Goal: Information Seeking & Learning: Learn about a topic

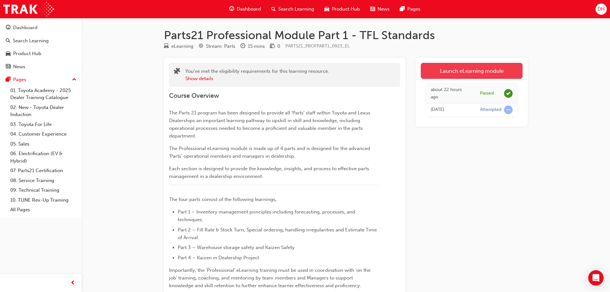
click at [454, 72] on link "Launch eLearning module" at bounding box center [472, 71] width 102 height 16
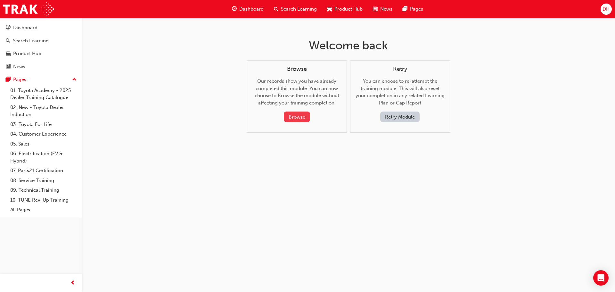
click at [299, 115] on button "Browse" at bounding box center [297, 116] width 26 height 11
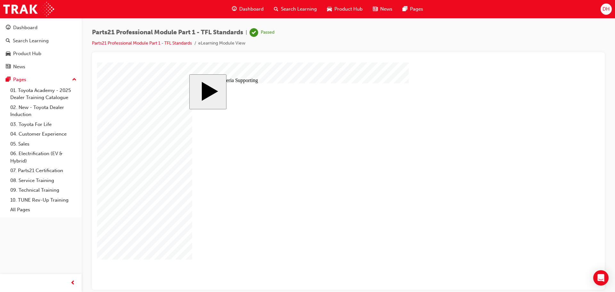
drag, startPoint x: 425, startPoint y: 144, endPoint x: 396, endPoint y: 162, distance: 33.8
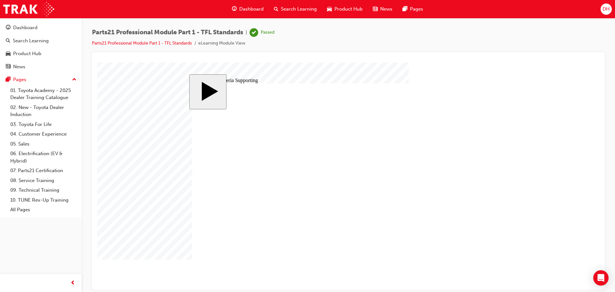
click at [97, 62] on image at bounding box center [97, 62] width 0 height 0
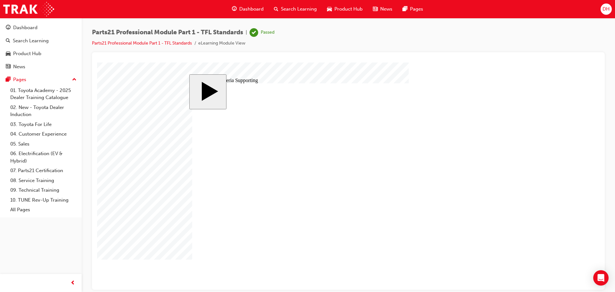
drag, startPoint x: 423, startPoint y: 135, endPoint x: 434, endPoint y: 137, distance: 11.1
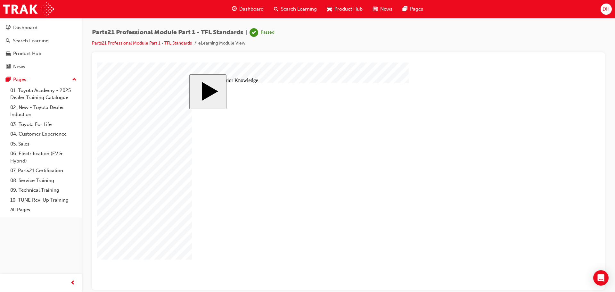
drag, startPoint x: 374, startPoint y: 116, endPoint x: 378, endPoint y: 120, distance: 5.7
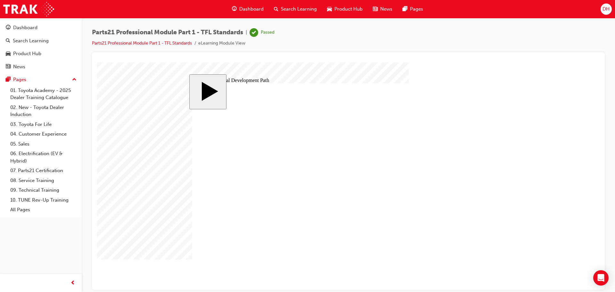
drag, startPoint x: 332, startPoint y: 174, endPoint x: 346, endPoint y: 174, distance: 14.7
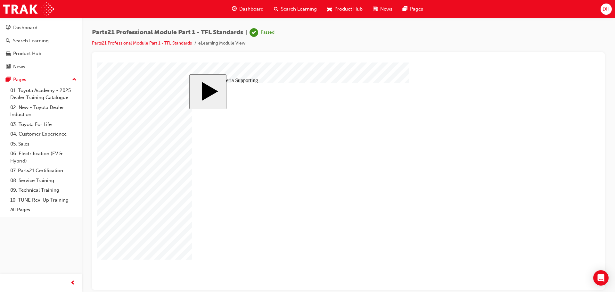
drag, startPoint x: 433, startPoint y: 137, endPoint x: 362, endPoint y: 180, distance: 83.3
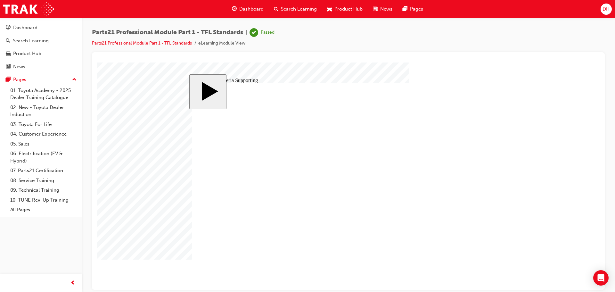
type input "6"
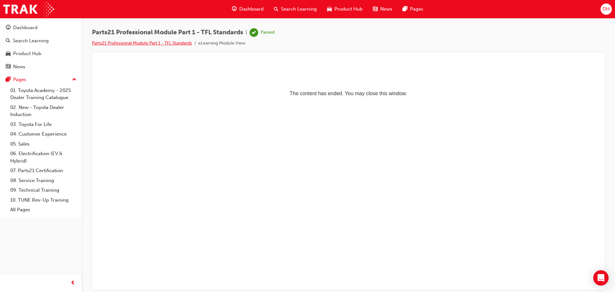
click at [157, 42] on link "Parts21 Professional Module Part 1 - TFL Standards" at bounding box center [142, 42] width 100 height 5
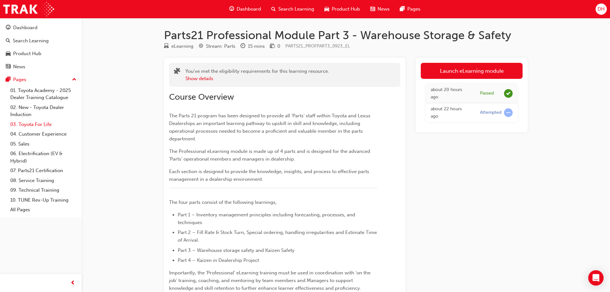
click at [33, 122] on link "03. Toyota For Life" at bounding box center [43, 124] width 71 height 10
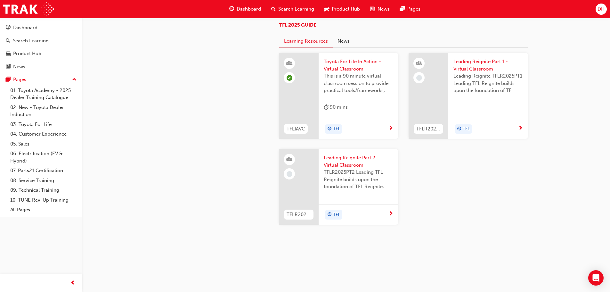
scroll to position [576, 0]
click at [305, 28] on span "TFL 2025 GUIDE" at bounding box center [297, 25] width 37 height 6
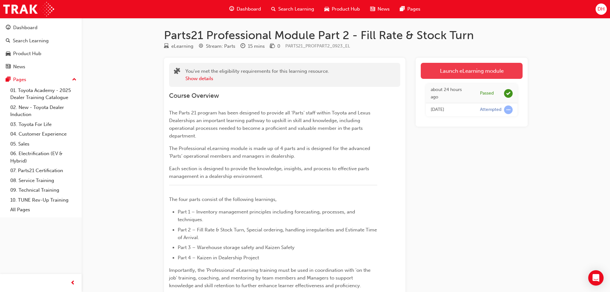
click at [437, 72] on link "Launch eLearning module" at bounding box center [472, 71] width 102 height 16
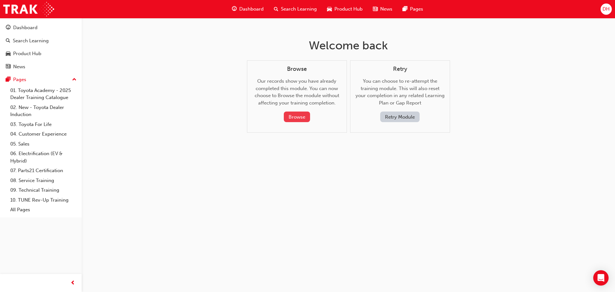
click at [293, 117] on button "Browse" at bounding box center [297, 116] width 26 height 11
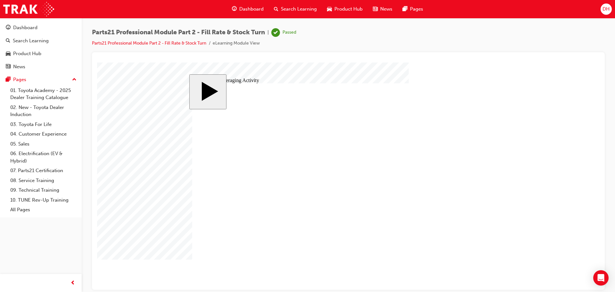
drag, startPoint x: 224, startPoint y: 212, endPoint x: 226, endPoint y: 214, distance: 3.5
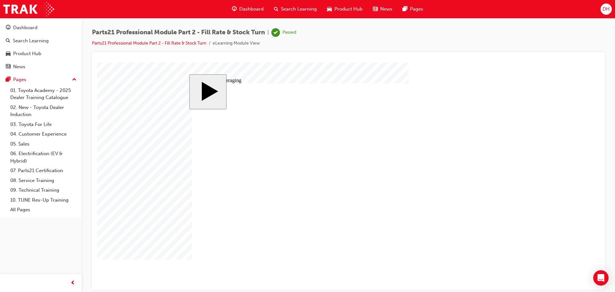
drag, startPoint x: 215, startPoint y: 203, endPoint x: 252, endPoint y: 168, distance: 51.0
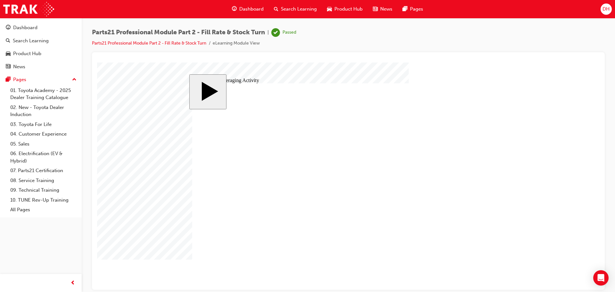
drag, startPoint x: 217, startPoint y: 174, endPoint x: 218, endPoint y: 178, distance: 4.0
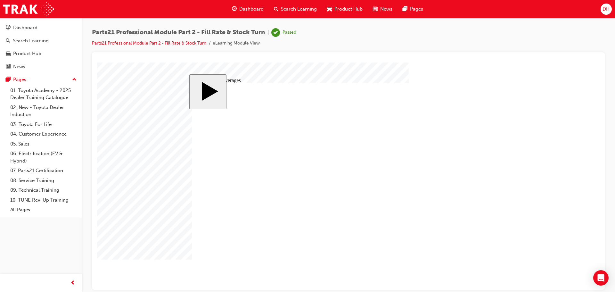
checkbox input "true"
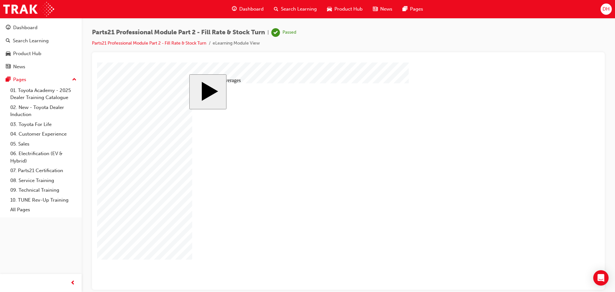
drag, startPoint x: 252, startPoint y: 167, endPoint x: 259, endPoint y: 168, distance: 6.8
checkbox input "true"
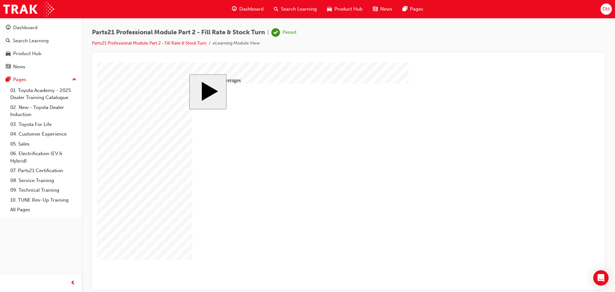
checkbox input "true"
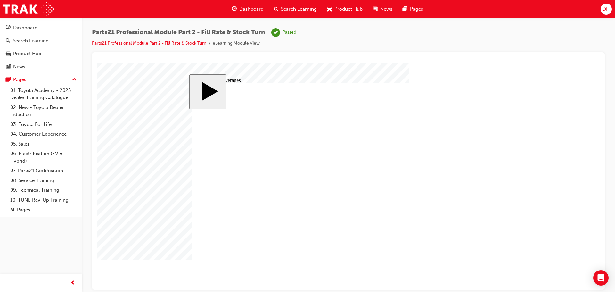
drag, startPoint x: 323, startPoint y: 220, endPoint x: 347, endPoint y: 229, distance: 25.7
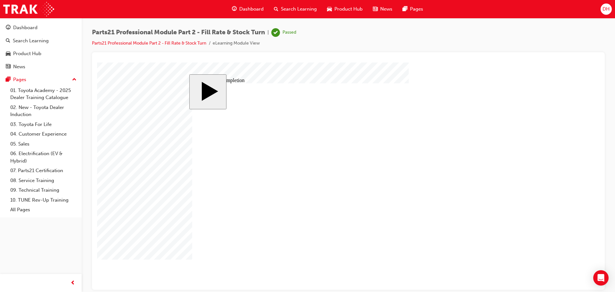
click at [137, 43] on link "Parts21 Professional Module Part 2 - Fill Rate & Stock Turn" at bounding box center [149, 42] width 114 height 5
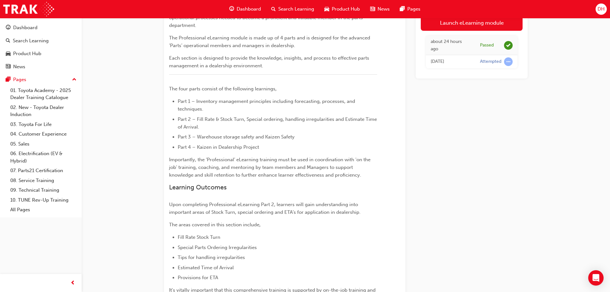
scroll to position [160, 0]
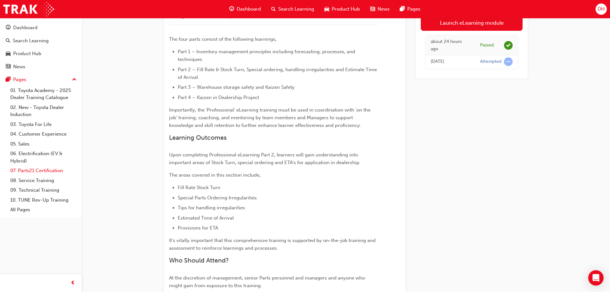
click at [33, 170] on link "07. Parts21 Certification" at bounding box center [43, 170] width 71 height 10
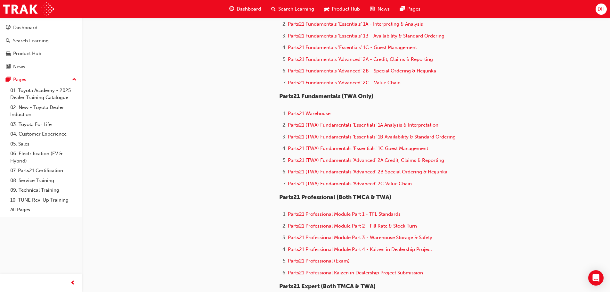
scroll to position [224, 0]
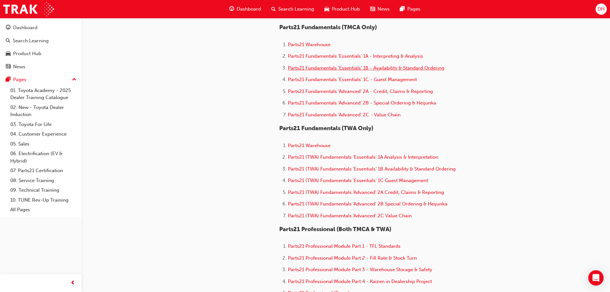
click at [356, 67] on span "Parts21 Fundamentals 'Essentials' 1B - Availability & Standard Ordering" at bounding box center [366, 68] width 157 height 6
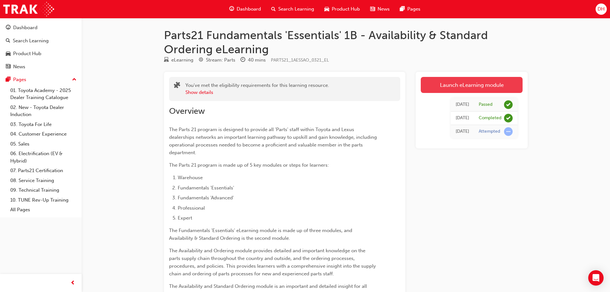
click at [476, 81] on link "Launch eLearning module" at bounding box center [472, 85] width 102 height 16
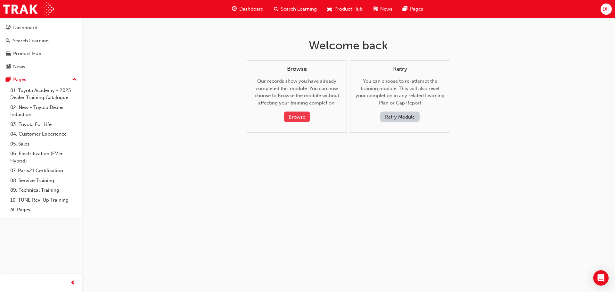
click at [299, 116] on button "Browse" at bounding box center [297, 116] width 26 height 11
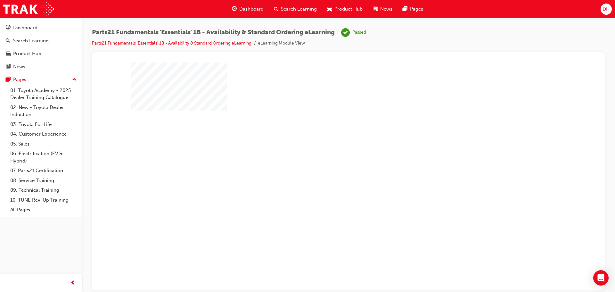
click at [330, 157] on div "play" at bounding box center [330, 157] width 0 height 0
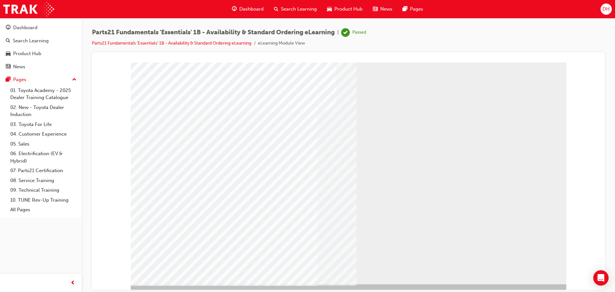
scroll to position [13, 0]
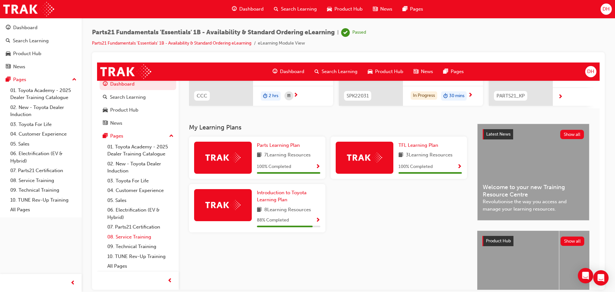
scroll to position [128, 0]
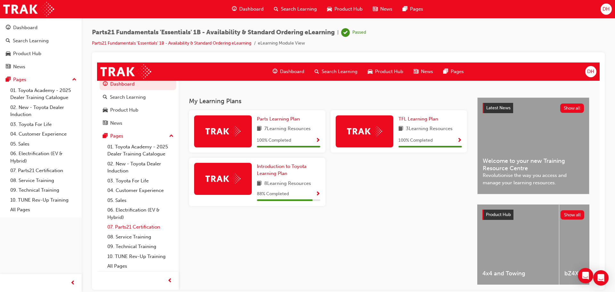
click at [144, 227] on link "07. Parts21 Certification" at bounding box center [140, 227] width 71 height 10
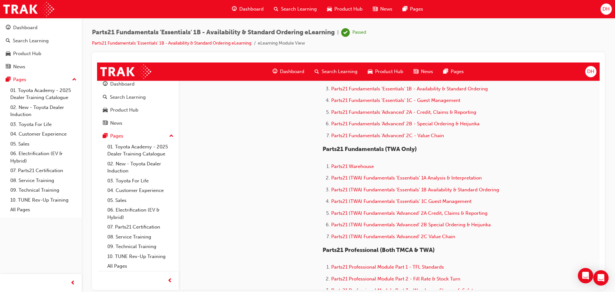
scroll to position [256, 0]
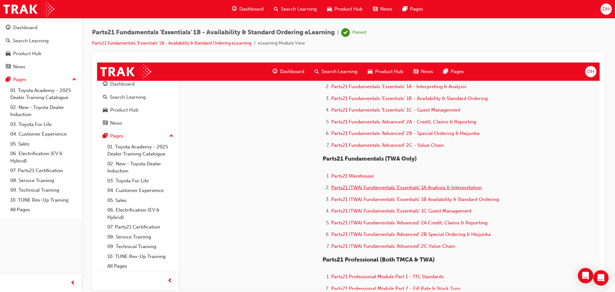
click at [378, 189] on span "Parts21 (TWA) Fundamentals 'Essentials' 1A Analysis & Interpretation" at bounding box center [406, 187] width 150 height 6
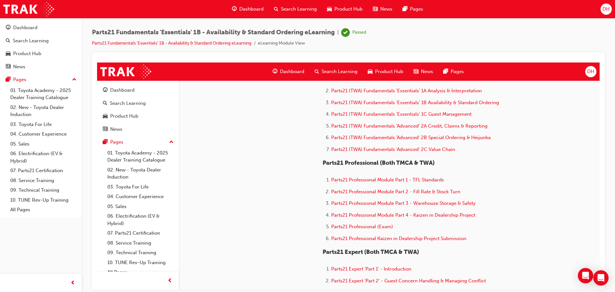
scroll to position [352, 0]
click at [412, 139] on span "Parts21 (TWA) Fundamentals 'Advanced' 2B Special Ordering & Heijunka" at bounding box center [410, 138] width 159 height 6
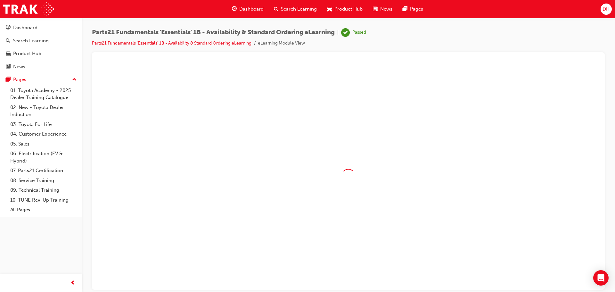
scroll to position [0, 0]
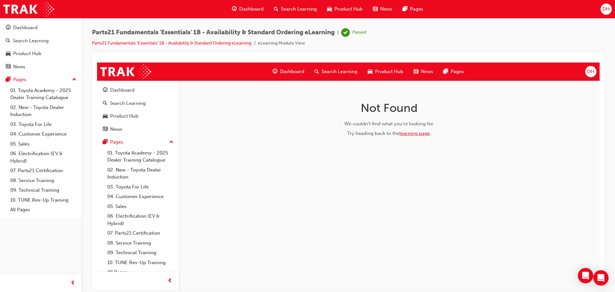
click at [417, 131] on link "learning page" at bounding box center [414, 133] width 30 height 6
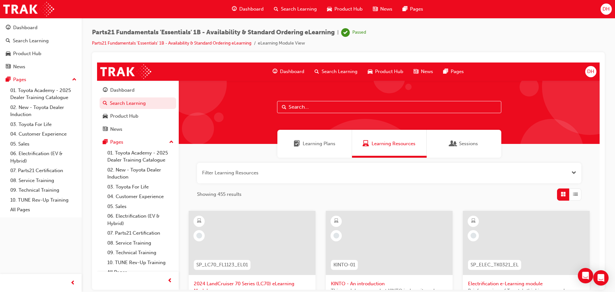
click at [399, 144] on span "Learning Resources" at bounding box center [393, 143] width 44 height 7
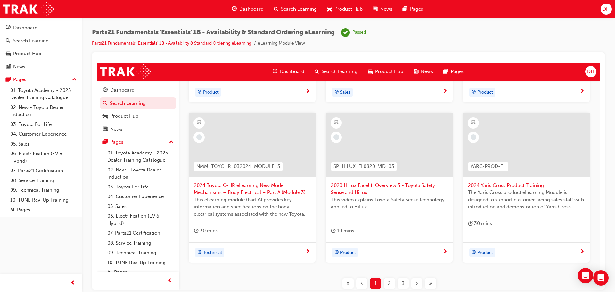
scroll to position [310, 0]
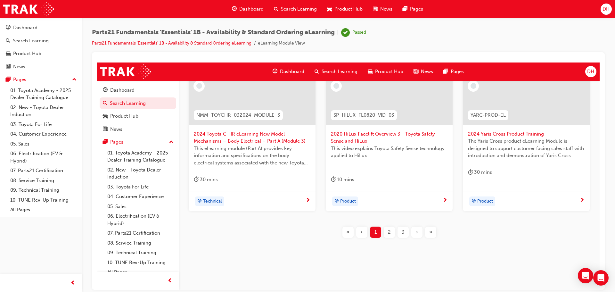
click at [388, 231] on div "2" at bounding box center [388, 231] width 11 height 11
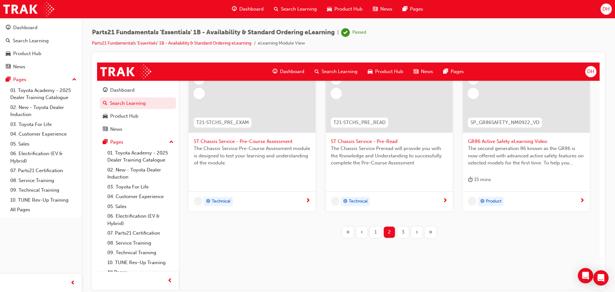
scroll to position [302, 0]
click at [401, 230] on span "3" at bounding box center [402, 231] width 3 height 7
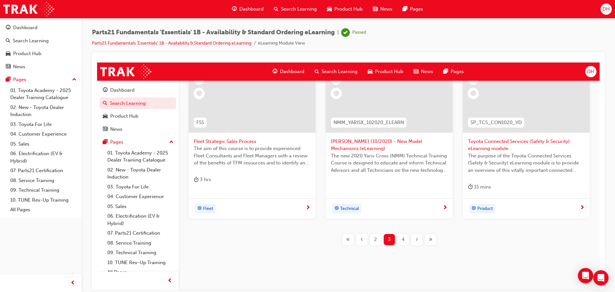
click at [401, 239] on span "4" at bounding box center [402, 238] width 3 height 7
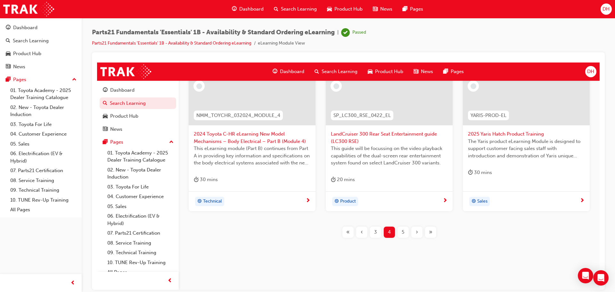
click at [398, 234] on div "5" at bounding box center [402, 231] width 11 height 11
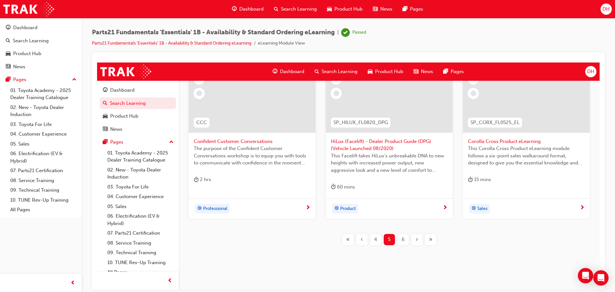
click at [401, 240] on span "6" at bounding box center [402, 238] width 3 height 7
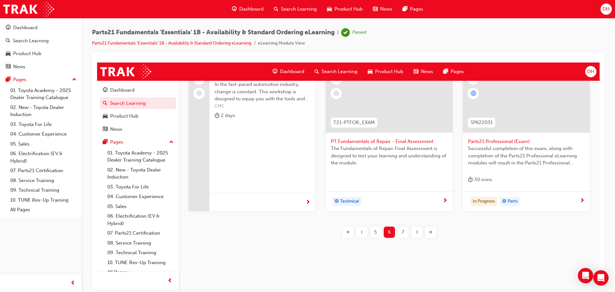
click at [401, 228] on span "7" at bounding box center [402, 231] width 3 height 7
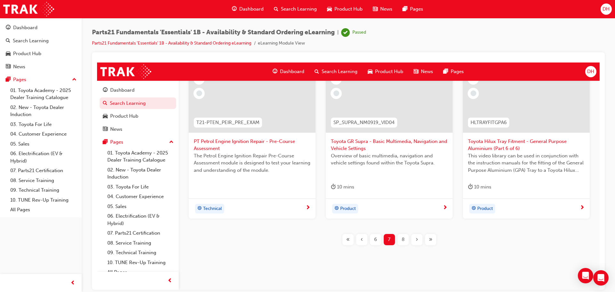
click at [400, 228] on div "SP_LCPRADO_NM24_PODCASTVID 2024 LC Prado - National Dealer Convention Podcast L…" at bounding box center [389, 81] width 400 height 347
click at [399, 235] on div "8" at bounding box center [402, 238] width 11 height 11
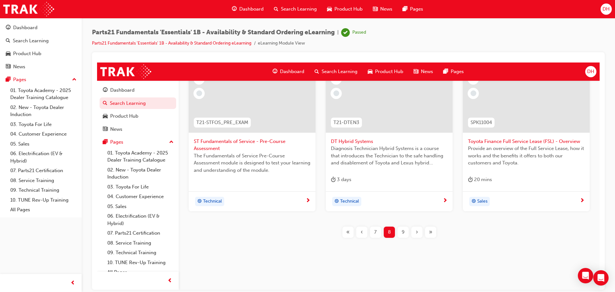
click at [399, 235] on div "9" at bounding box center [402, 231] width 11 height 11
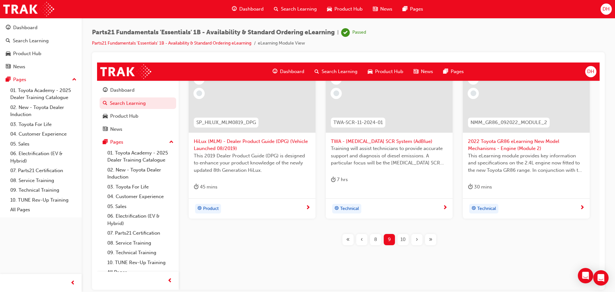
click at [400, 240] on span "10" at bounding box center [402, 238] width 5 height 7
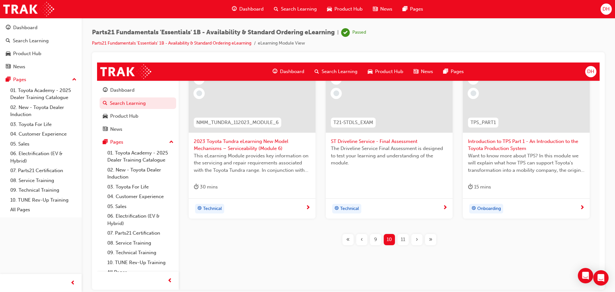
click at [400, 240] on span "11" at bounding box center [402, 238] width 4 height 7
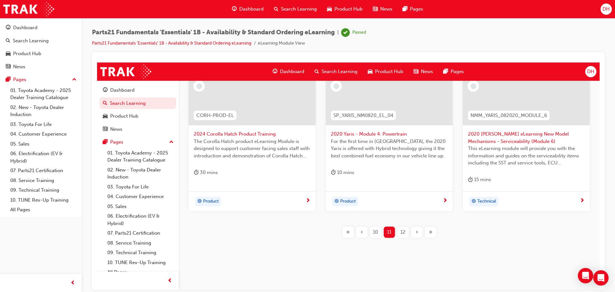
click at [400, 235] on span "12" at bounding box center [402, 231] width 5 height 7
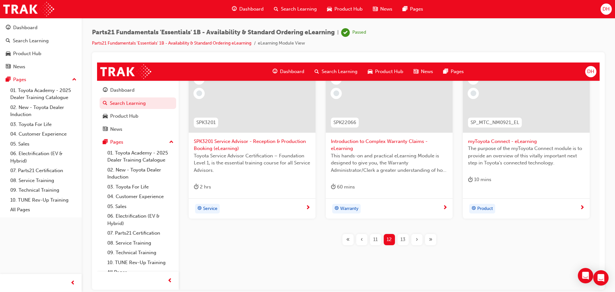
click at [401, 240] on span "13" at bounding box center [402, 238] width 5 height 7
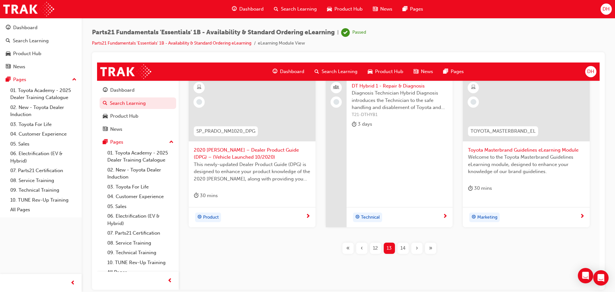
scroll to position [310, 0]
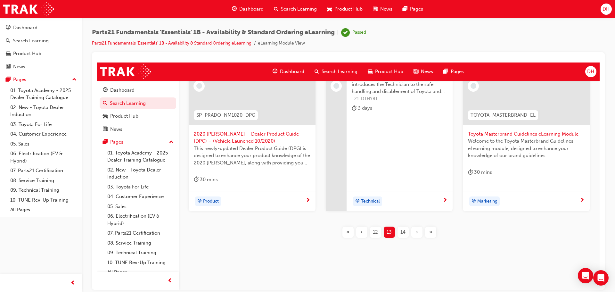
click at [400, 231] on span "14" at bounding box center [402, 231] width 5 height 7
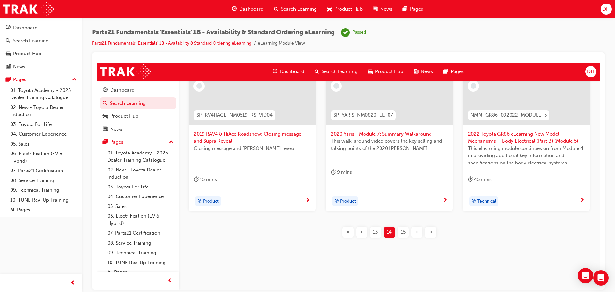
click at [400, 231] on span "15" at bounding box center [402, 231] width 5 height 7
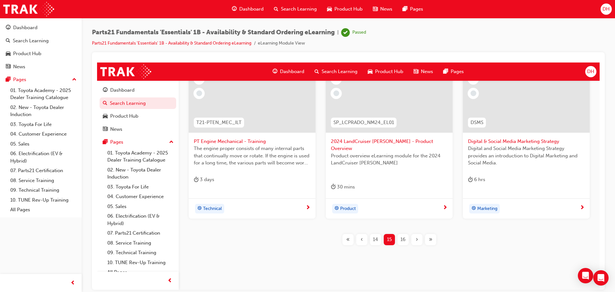
click at [401, 235] on span "16" at bounding box center [402, 238] width 5 height 7
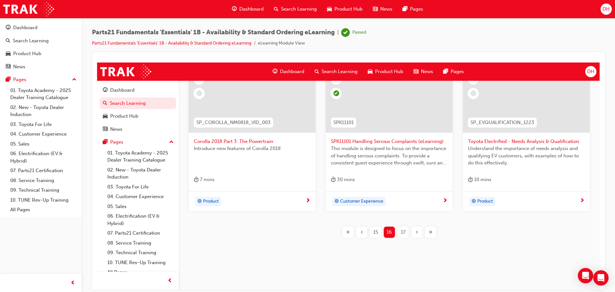
click at [401, 231] on span "17" at bounding box center [402, 231] width 5 height 7
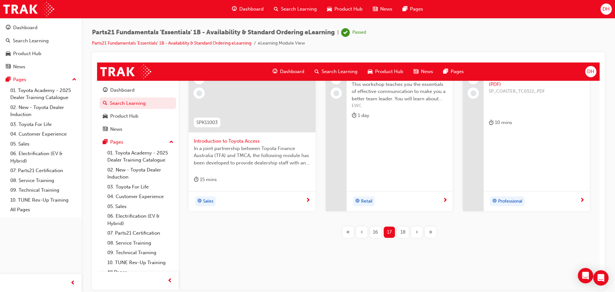
click at [397, 231] on div "18" at bounding box center [402, 231] width 11 height 11
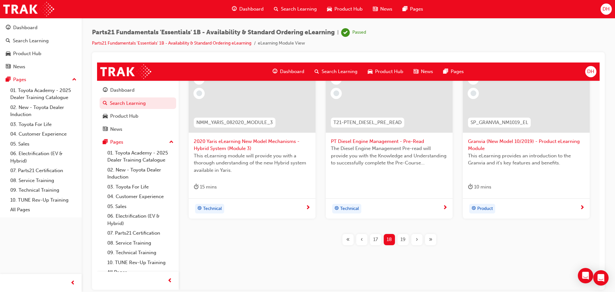
click at [402, 236] on span "19" at bounding box center [402, 238] width 5 height 7
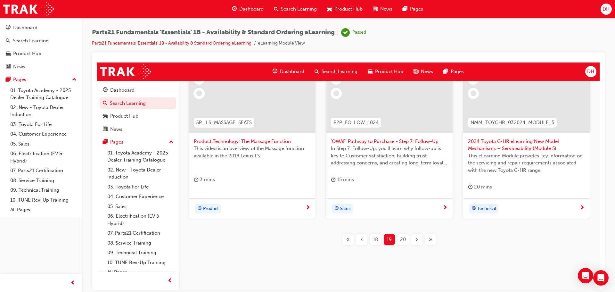
click at [402, 239] on span "20" at bounding box center [403, 238] width 6 height 7
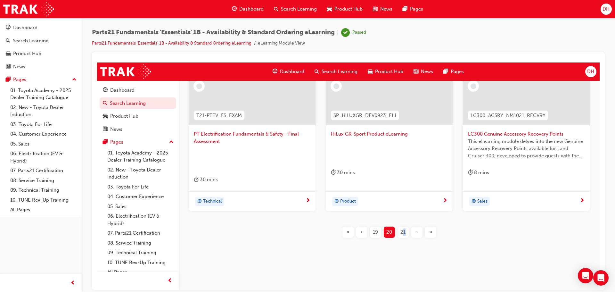
click at [402, 239] on div "CH2 Complaint Handling Module 2 - Guidelines Part 2 This course provides an und…" at bounding box center [389, 78] width 400 height 340
click at [400, 230] on span "21" at bounding box center [402, 231] width 5 height 7
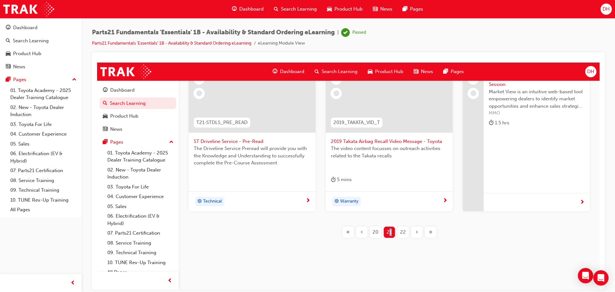
click at [400, 230] on span "22" at bounding box center [403, 231] width 6 height 7
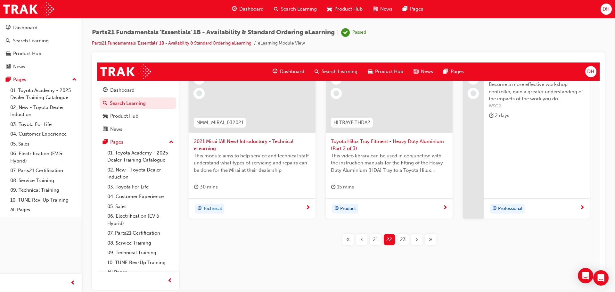
click at [400, 230] on div "GECDCS GEC Dealer Case Sharing - Dealer Training Guide (eLearning) The Pro Tech…" at bounding box center [389, 81] width 400 height 347
click at [402, 238] on span "23" at bounding box center [403, 238] width 6 height 7
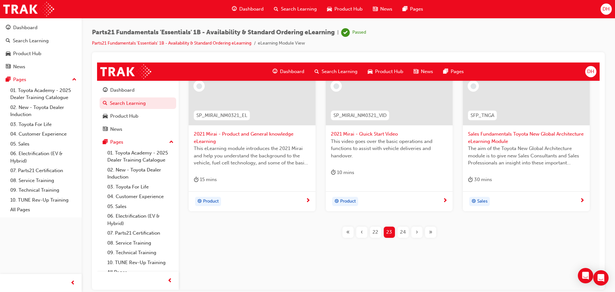
click at [400, 231] on span "24" at bounding box center [403, 231] width 6 height 7
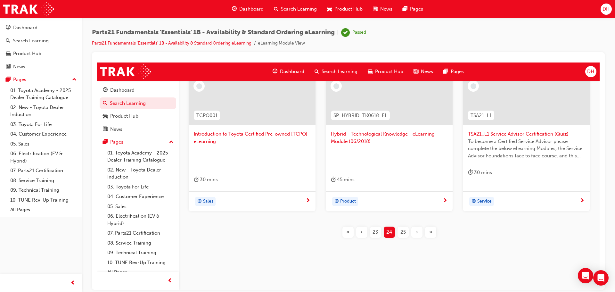
click at [401, 230] on span "25" at bounding box center [402, 231] width 5 height 7
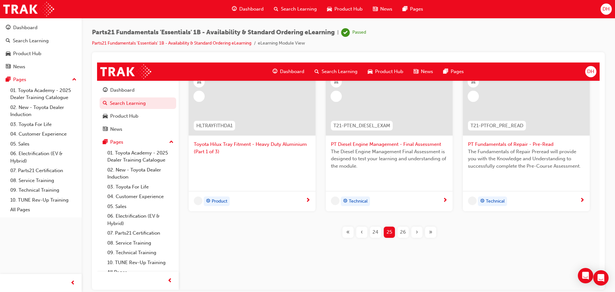
scroll to position [292, 0]
click at [401, 230] on span "26" at bounding box center [403, 231] width 6 height 7
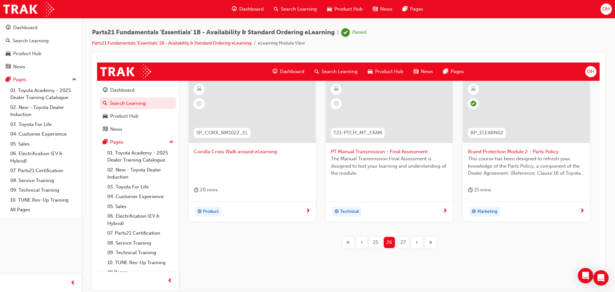
click at [400, 246] on div "27" at bounding box center [402, 241] width 11 height 11
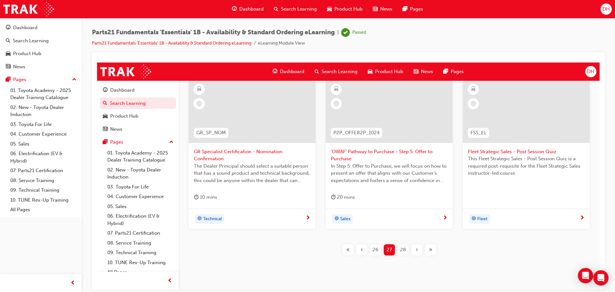
click at [400, 246] on span "28" at bounding box center [403, 249] width 6 height 7
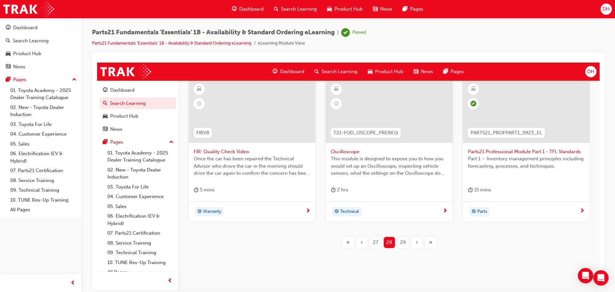
click at [531, 126] on div "PARTS21_PROFPART1_0923_EL" at bounding box center [506, 132] width 87 height 20
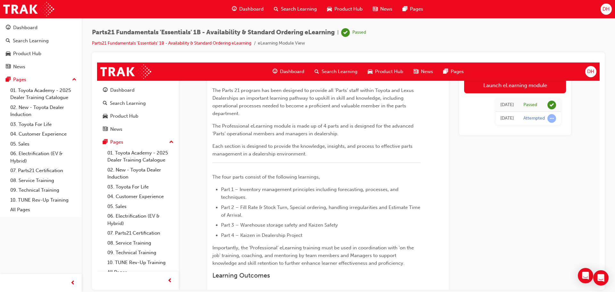
scroll to position [96, 0]
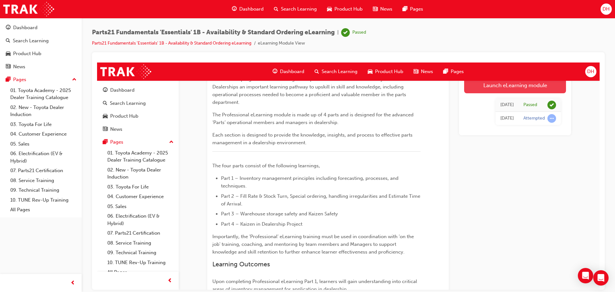
click at [511, 87] on link "Launch eLearning module" at bounding box center [515, 85] width 102 height 16
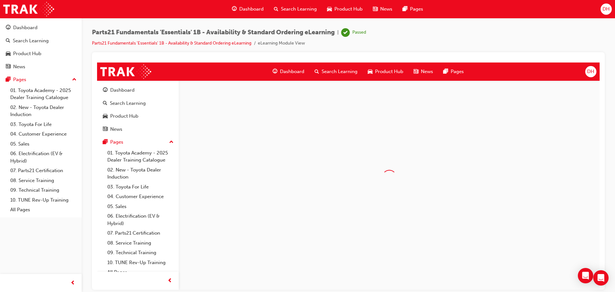
scroll to position [0, 0]
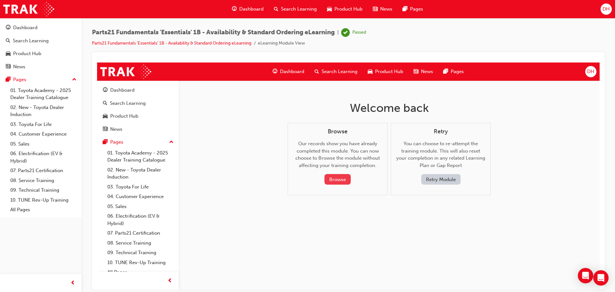
click at [334, 178] on button "Browse" at bounding box center [337, 179] width 26 height 11
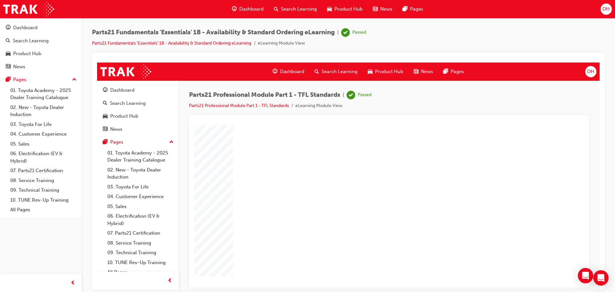
drag, startPoint x: 342, startPoint y: 233, endPoint x: 375, endPoint y: 235, distance: 33.7
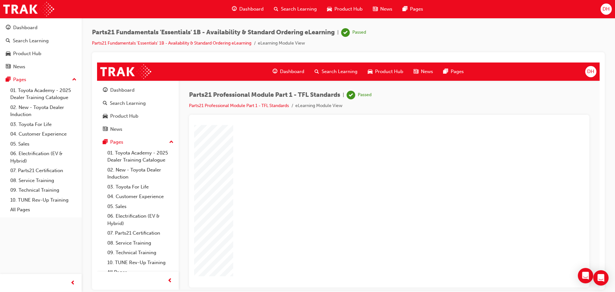
drag, startPoint x: 434, startPoint y: 234, endPoint x: 440, endPoint y: 235, distance: 5.8
click at [526, 109] on div "Parts21 Professional Module Part 1 - TFL Standards | Passed Parts21 Professiona…" at bounding box center [389, 102] width 400 height 24
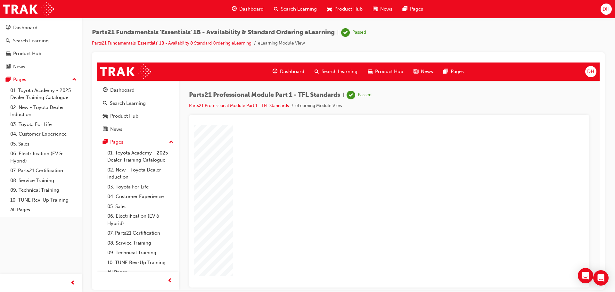
drag, startPoint x: 472, startPoint y: 211, endPoint x: 399, endPoint y: 189, distance: 76.7
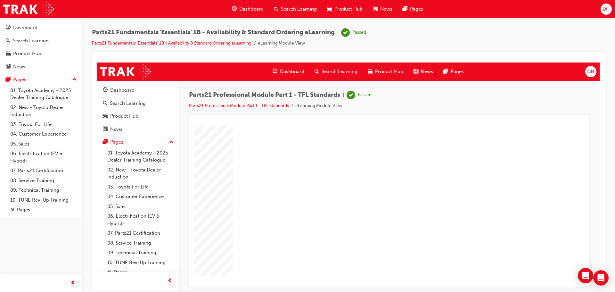
click at [249, 107] on link "Parts21 Professional Module Part 1 - TFL Standards" at bounding box center [239, 104] width 100 height 5
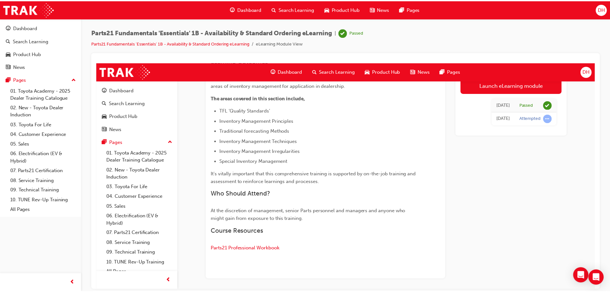
scroll to position [320, 0]
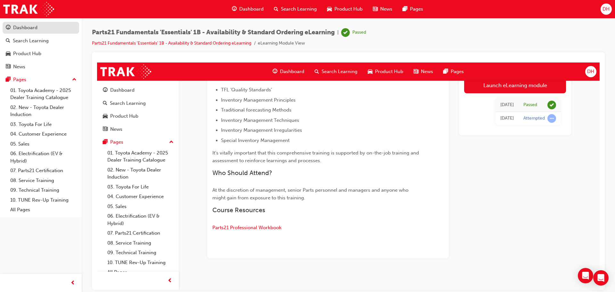
click at [33, 26] on div "Dashboard" at bounding box center [25, 27] width 24 height 7
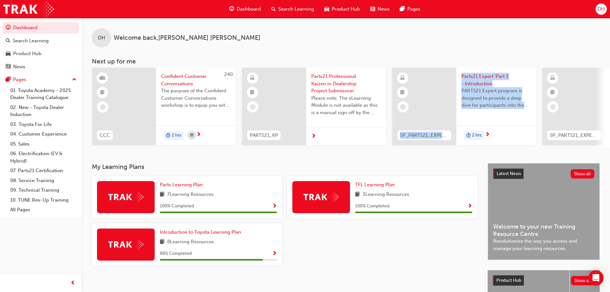
drag, startPoint x: 402, startPoint y: 146, endPoint x: 458, endPoint y: 152, distance: 57.0
click at [458, 152] on div "DH Welcome back , Darren Humphrey Next up for me 240 CCC Confident Customer Con…" at bounding box center [346, 90] width 528 height 145
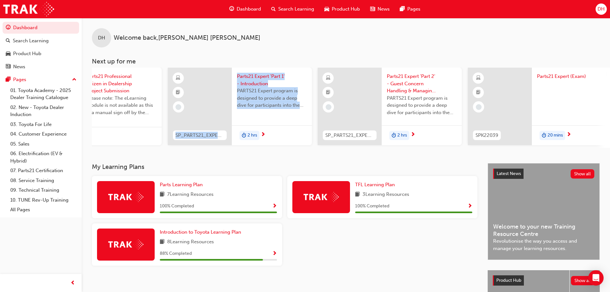
scroll to position [0, 225]
